Goal: Transaction & Acquisition: Purchase product/service

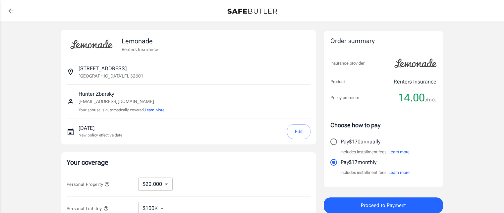
select select "20000"
select select "500"
click at [398, 171] on button "Learn more" at bounding box center [398, 172] width 21 height 7
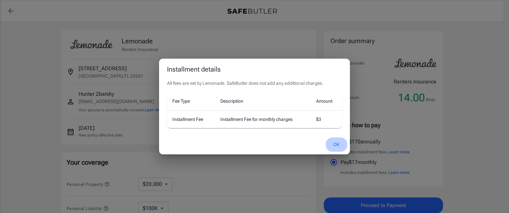
click at [337, 143] on button "OK" at bounding box center [337, 145] width 22 height 14
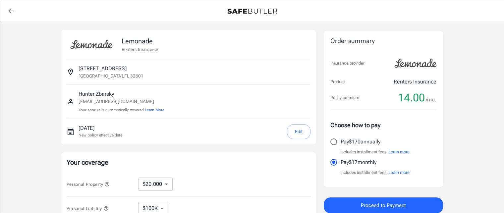
click at [399, 204] on span "Proceed to Payment" at bounding box center [383, 205] width 45 height 9
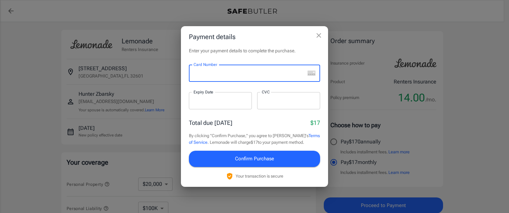
click at [318, 36] on icon "close" at bounding box center [318, 35] width 5 height 5
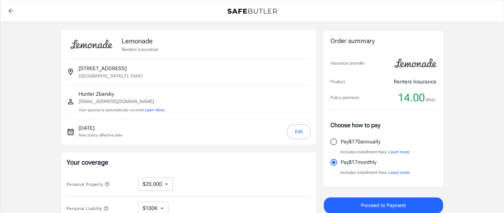
click at [382, 205] on span "Proceed to Payment" at bounding box center [383, 205] width 45 height 9
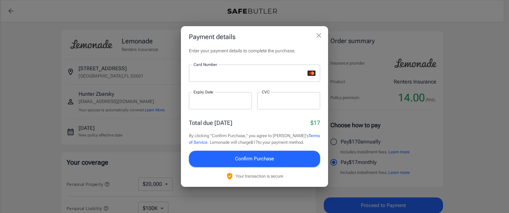
click at [198, 104] on div at bounding box center [220, 100] width 63 height 17
click at [274, 104] on div at bounding box center [288, 100] width 63 height 17
click at [253, 160] on span "Confirm Purchase" at bounding box center [254, 158] width 39 height 9
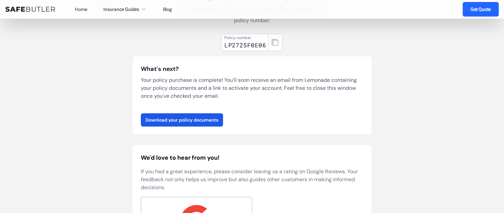
scroll to position [72, 0]
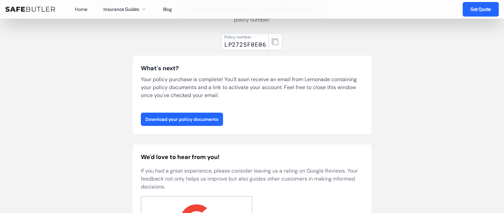
click at [180, 118] on link "Download your policy documents" at bounding box center [182, 119] width 82 height 13
